Goal: Find specific page/section: Find specific page/section

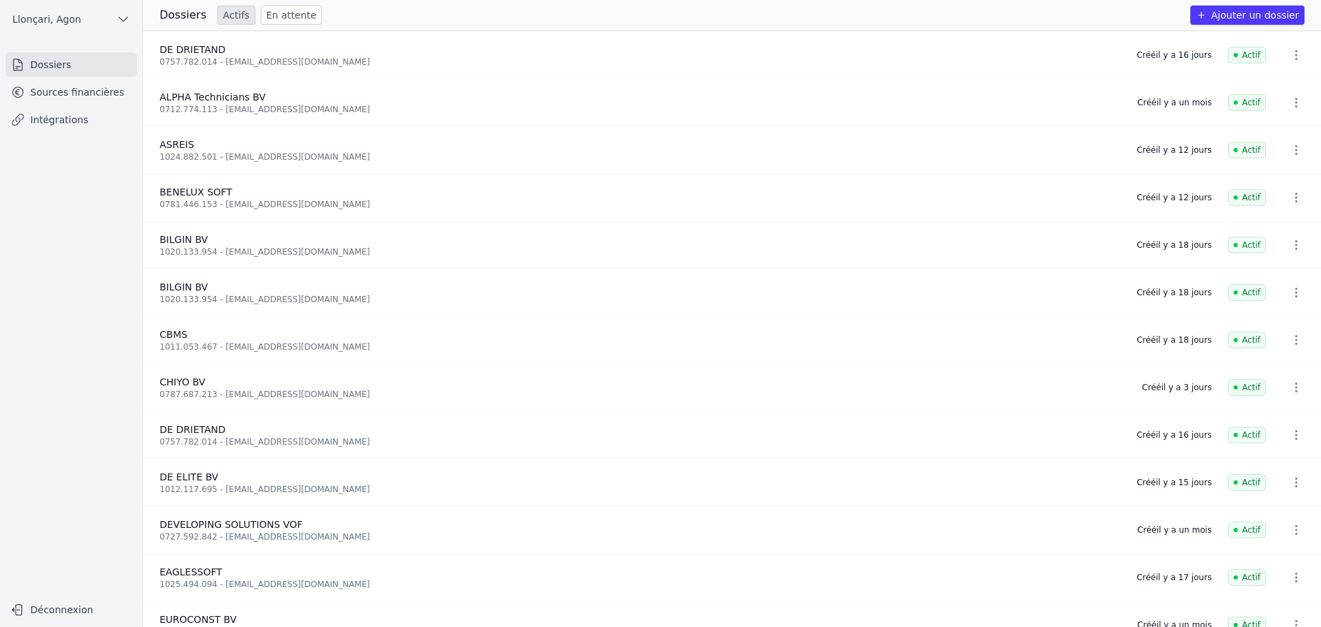
click at [85, 94] on link "Sources financières" at bounding box center [71, 92] width 131 height 25
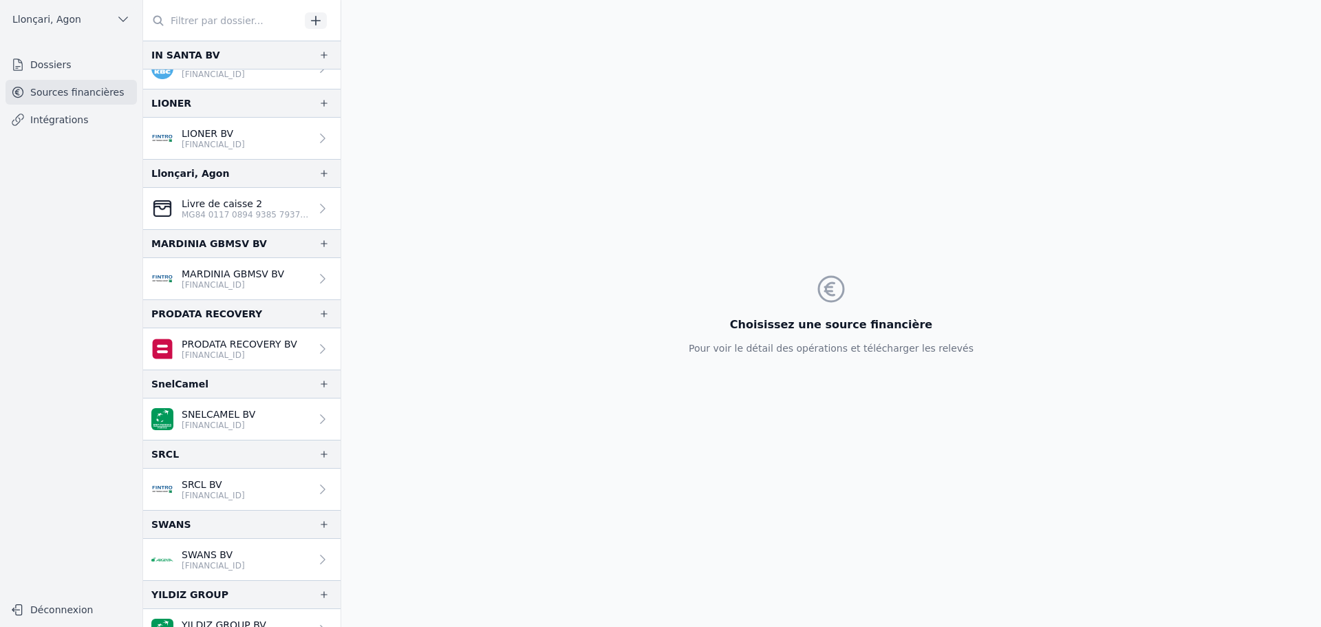
scroll to position [1031, 0]
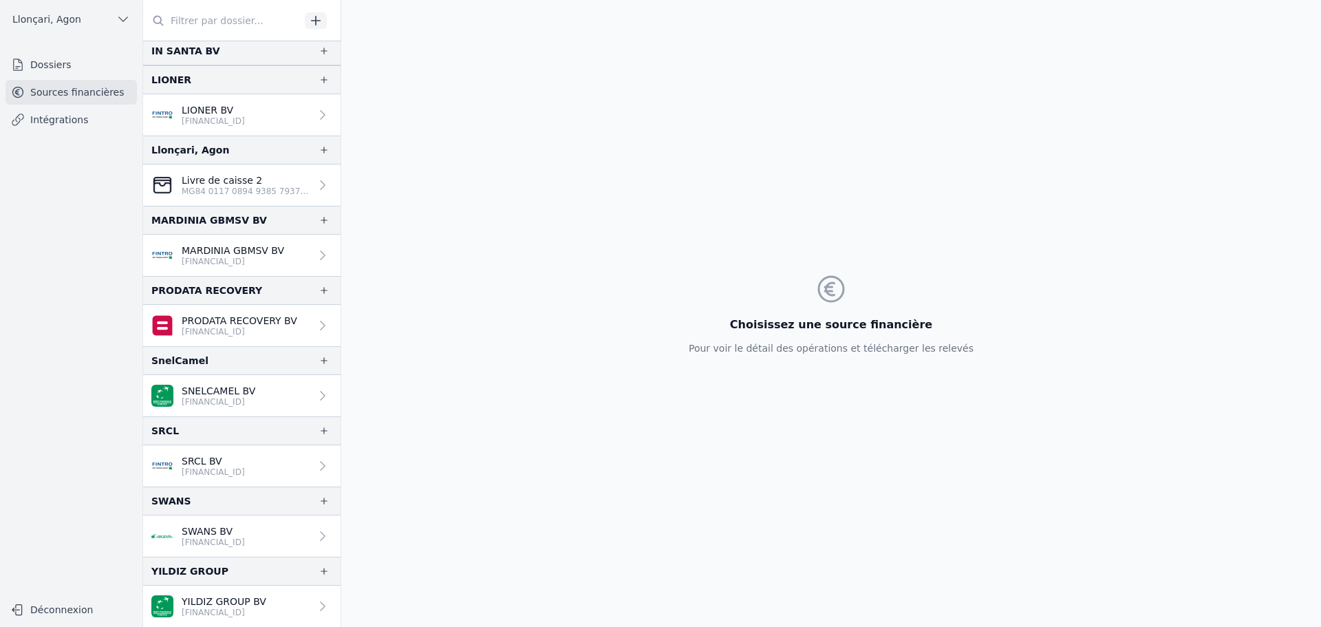
click at [257, 592] on link "YILDIZ GROUP BV [FINANCIAL_ID]" at bounding box center [241, 605] width 197 height 41
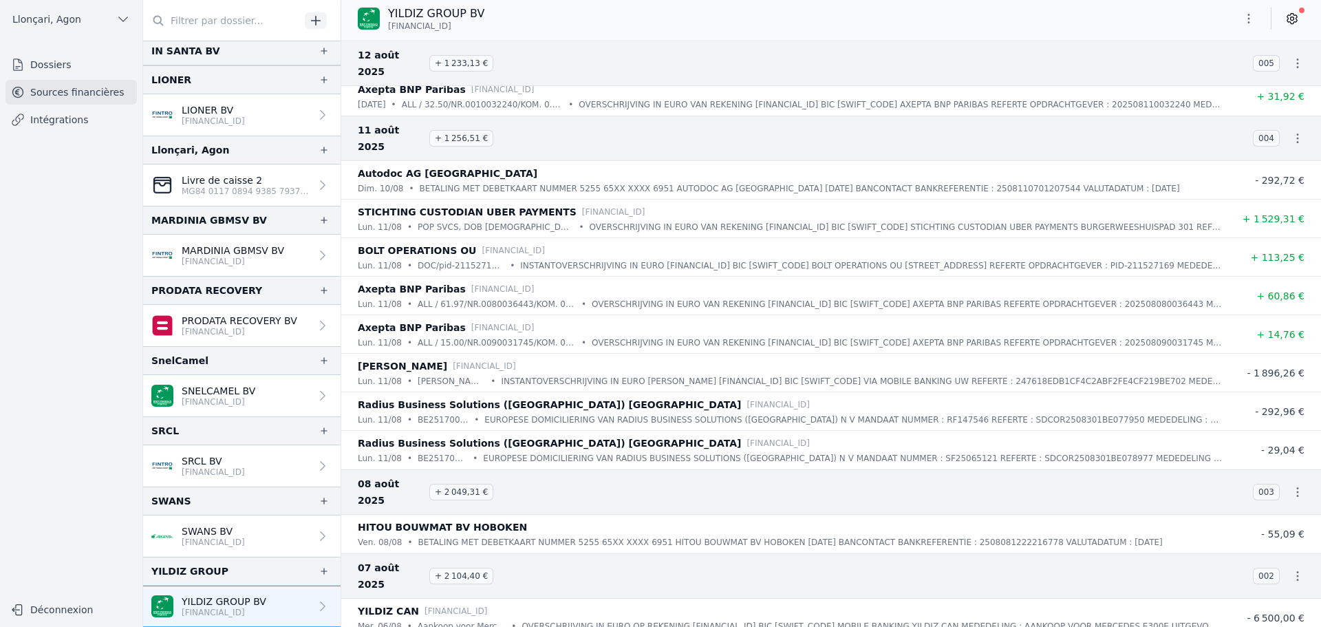
scroll to position [4370, 0]
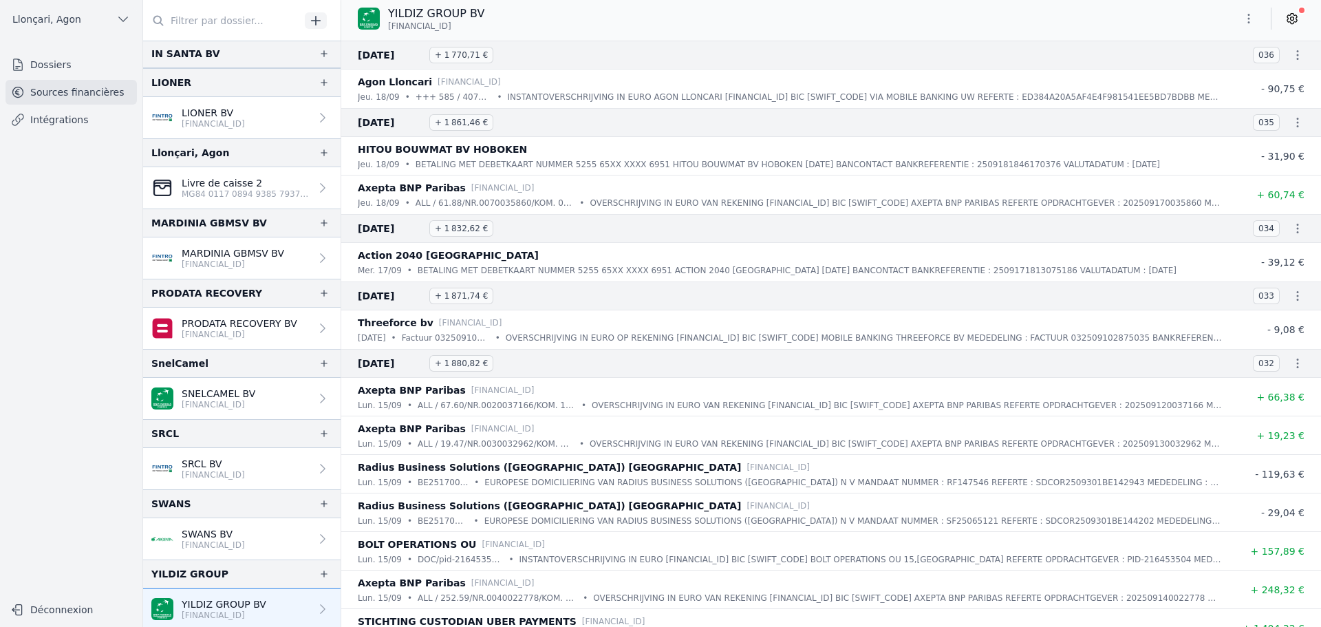
scroll to position [1031, 0]
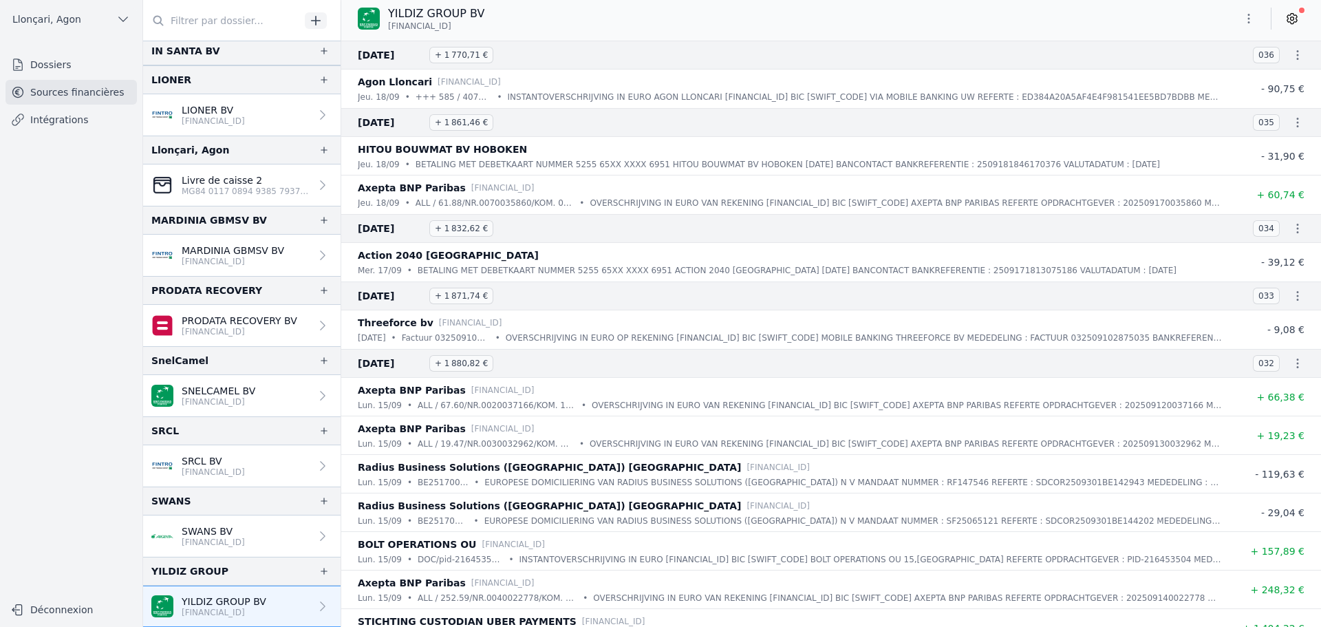
click at [228, 595] on p "YILDIZ GROUP BV" at bounding box center [224, 601] width 85 height 14
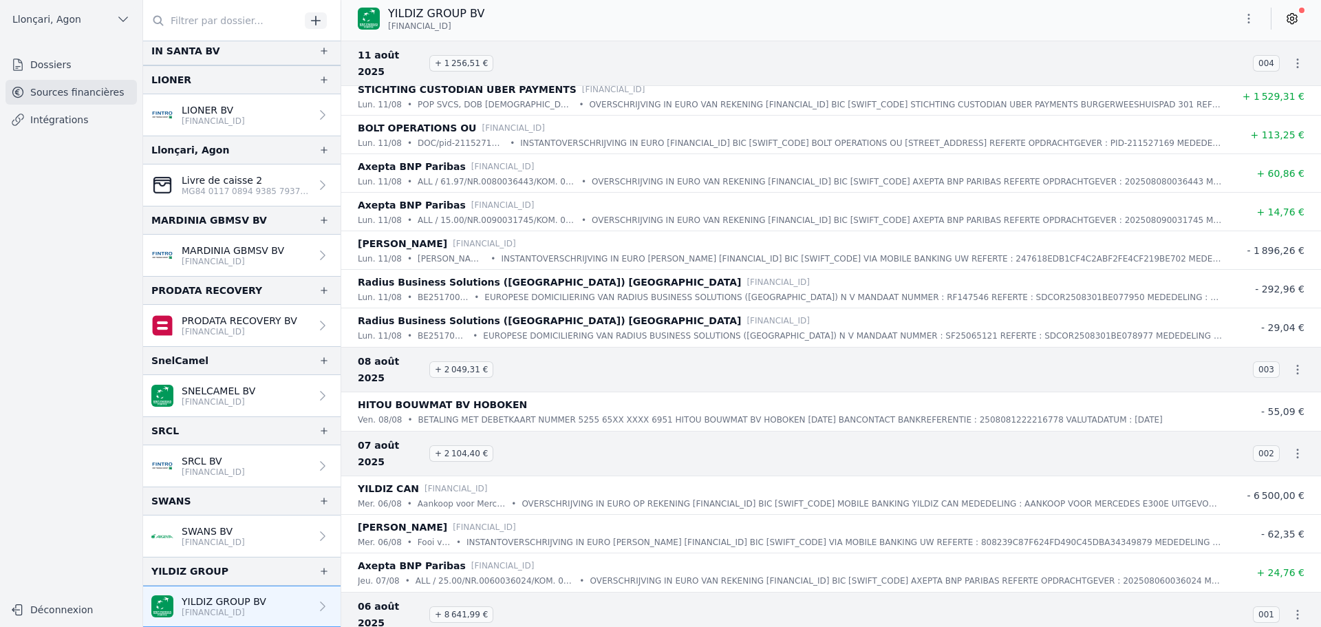
scroll to position [4576, 0]
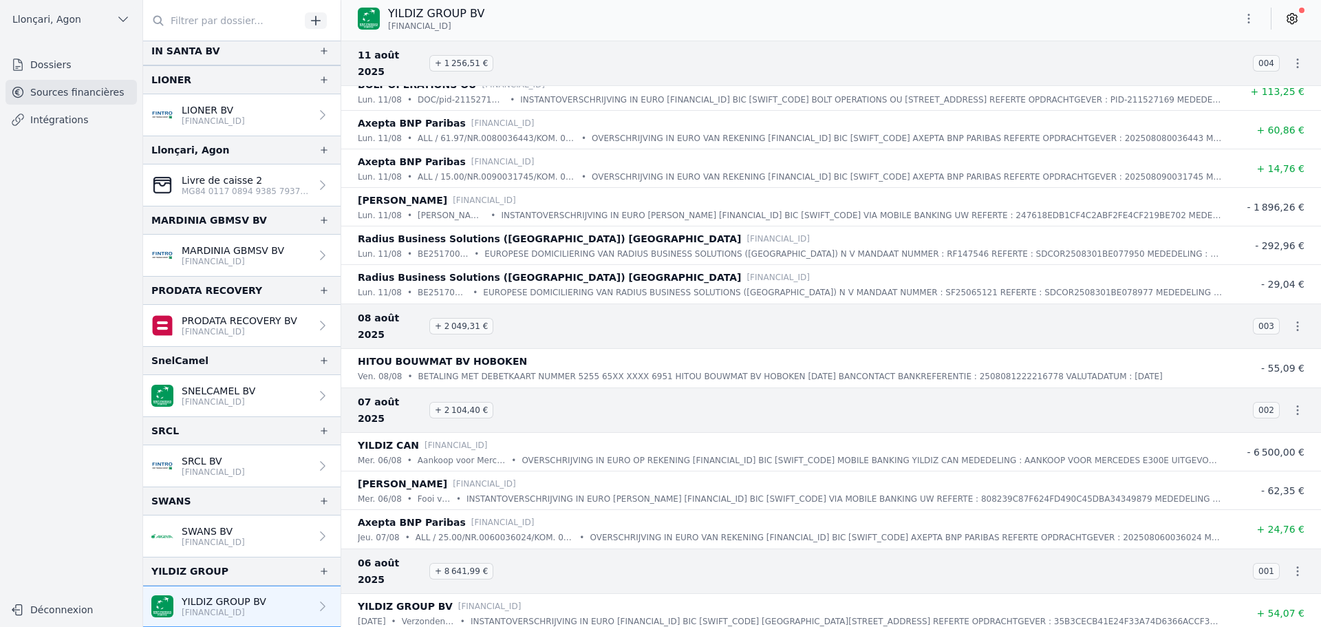
click at [557, 15] on div "YILDIZ GROUP BV BE92 0019 9907 5323" at bounding box center [831, 19] width 980 height 26
click at [439, 22] on span "[FINANCIAL_ID]" at bounding box center [419, 26] width 63 height 11
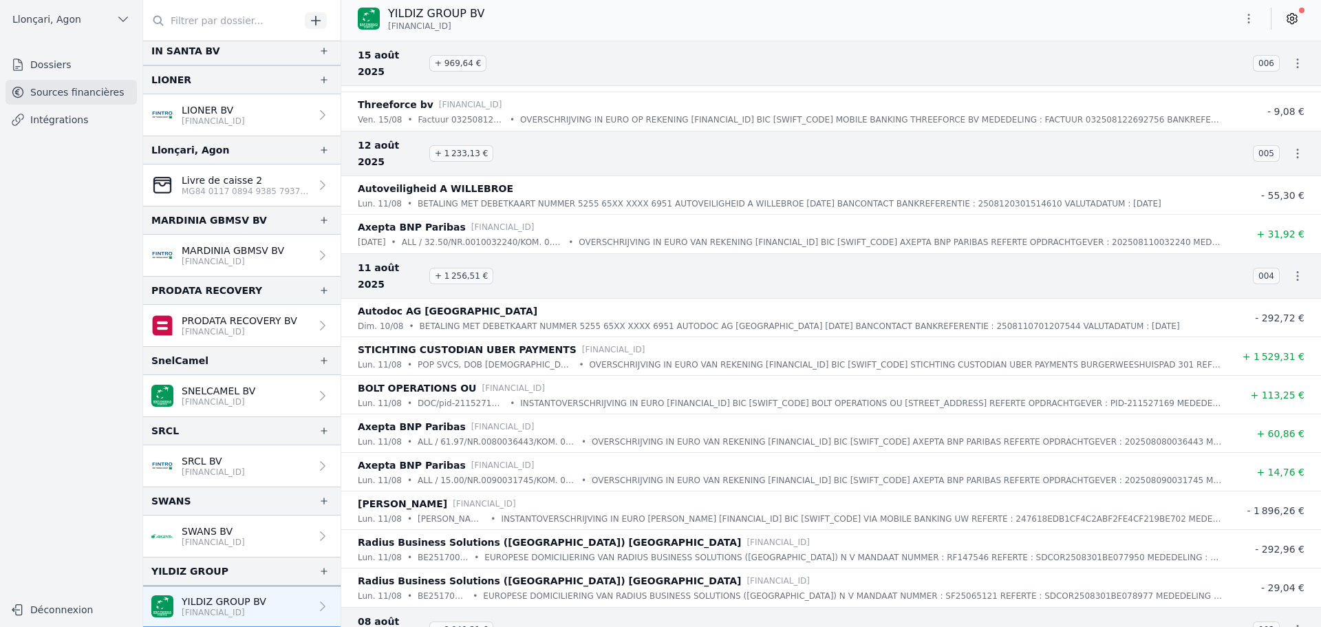
scroll to position [4301, 0]
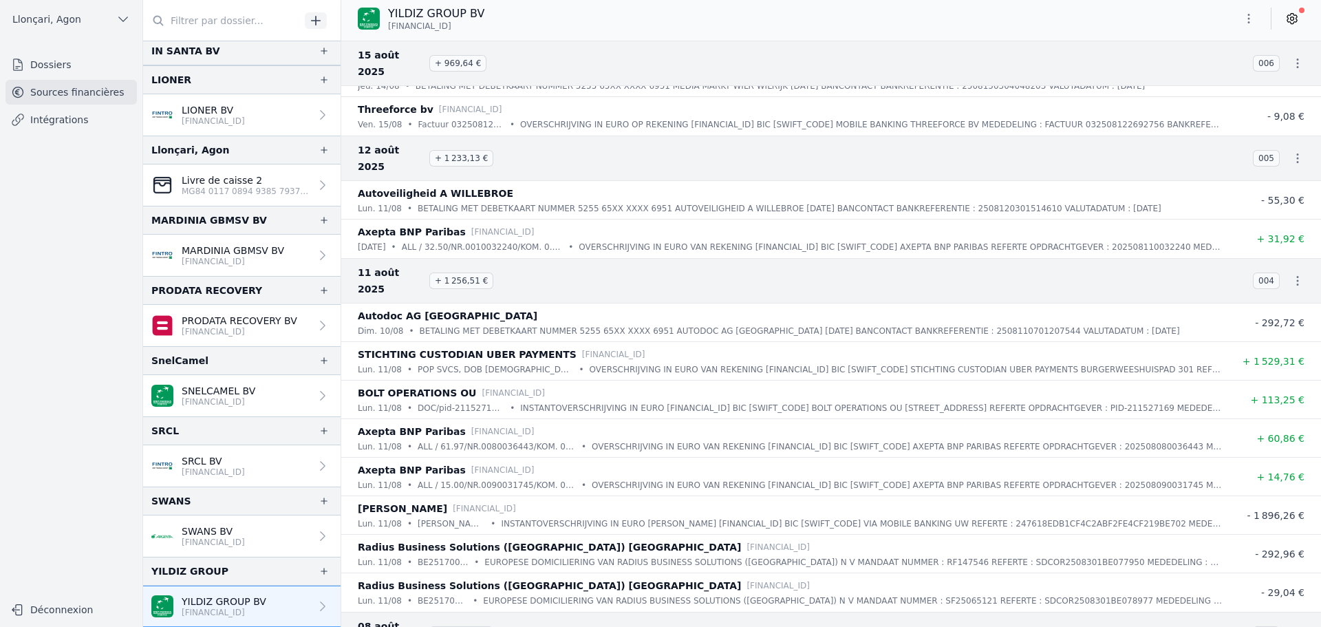
click at [1249, 17] on icon "button" at bounding box center [1249, 19] width 14 height 14
click at [1101, 36] on div at bounding box center [660, 313] width 1321 height 627
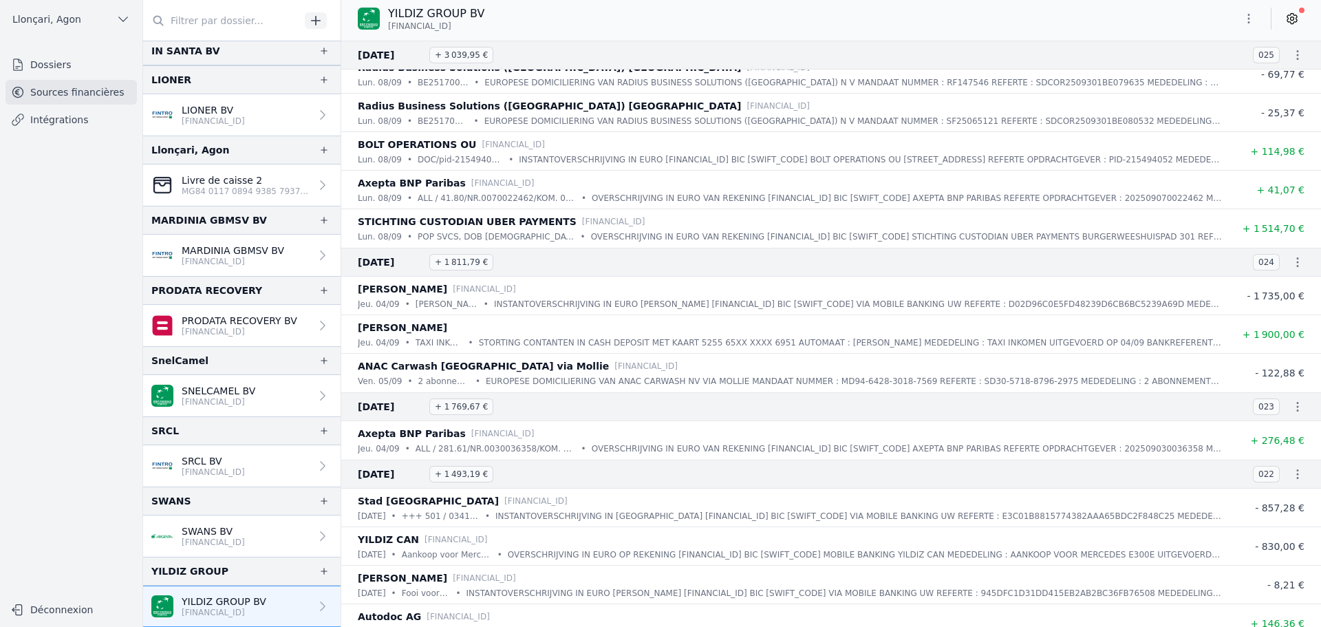
scroll to position [1274, 0]
